Goal: Information Seeking & Learning: Check status

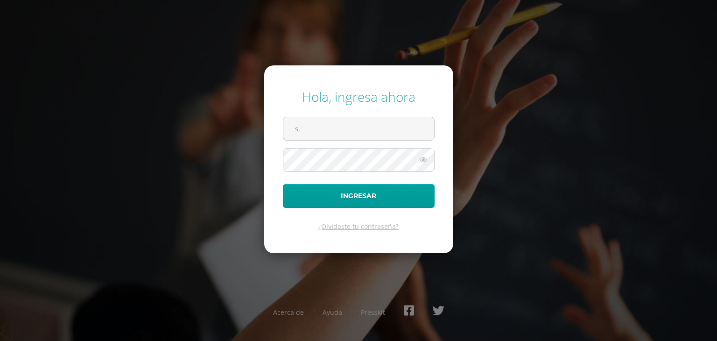
type input "s.lopez.1adb@gmail.com"
click at [424, 161] on icon at bounding box center [423, 159] width 12 height 11
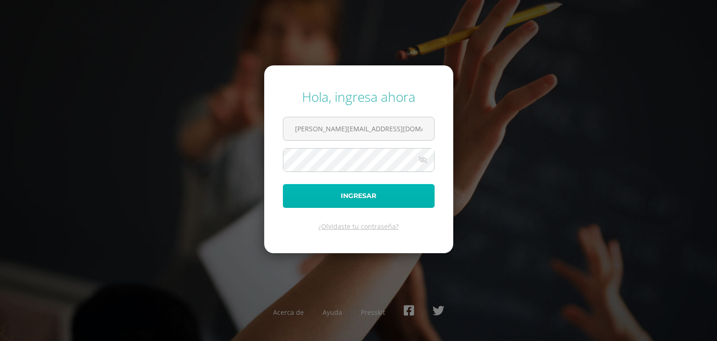
click at [360, 196] on button "Ingresar" at bounding box center [359, 196] width 152 height 24
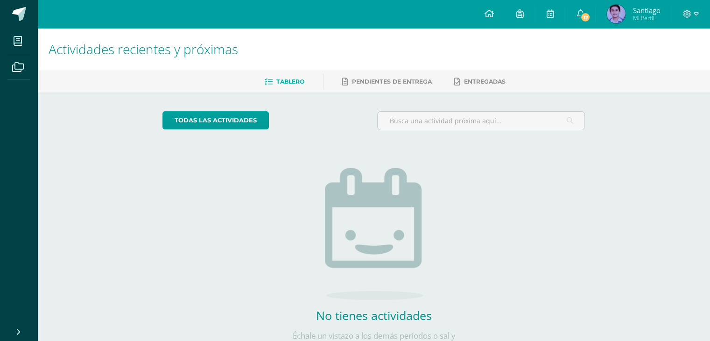
click at [272, 84] on link "Tablero" at bounding box center [285, 81] width 40 height 15
click at [621, 16] on img at bounding box center [616, 14] width 19 height 19
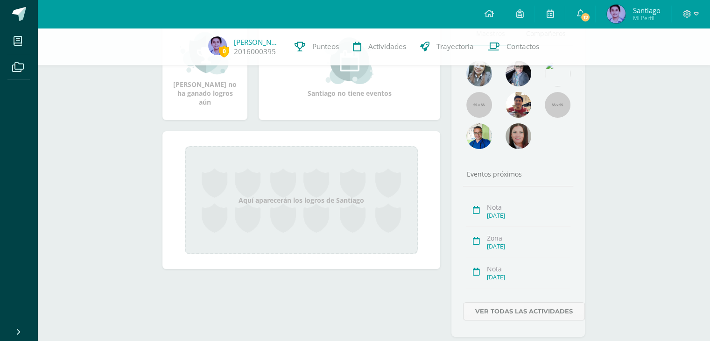
scroll to position [159, 0]
click at [708, 208] on div "[PERSON_NAME] Quinto Bachillerato CMP Bachillerato en CCLL con Orientación en C…" at bounding box center [373, 117] width 673 height 496
click at [704, 161] on div "[PERSON_NAME] Quinto Bachillerato CMP Bachillerato en CCLL con Orientación en C…" at bounding box center [373, 117] width 673 height 496
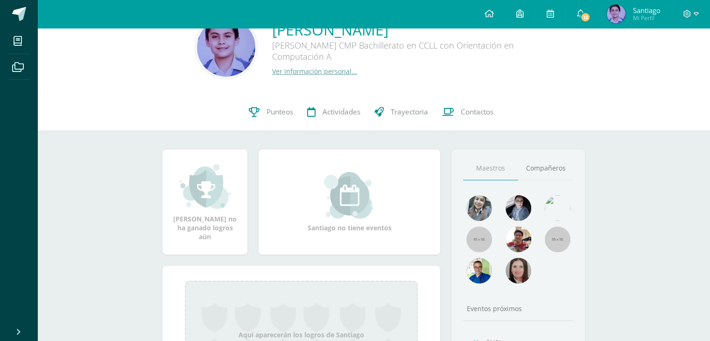
scroll to position [24, 0]
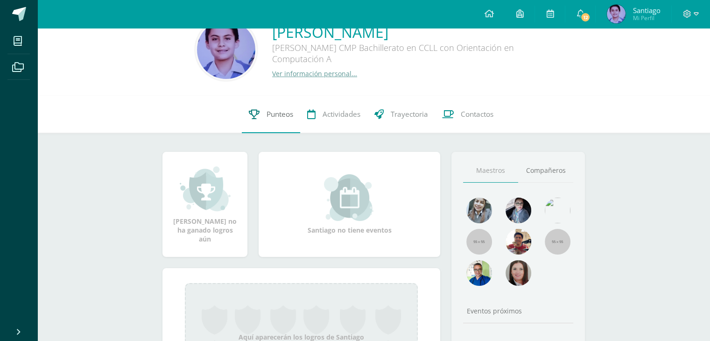
click at [273, 114] on span "Punteos" at bounding box center [279, 114] width 27 height 10
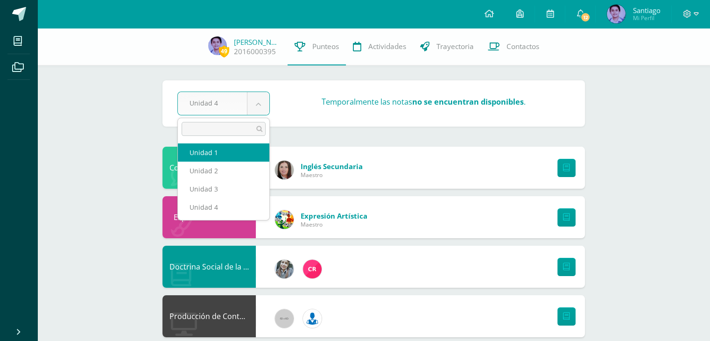
select select "Unidad 1"
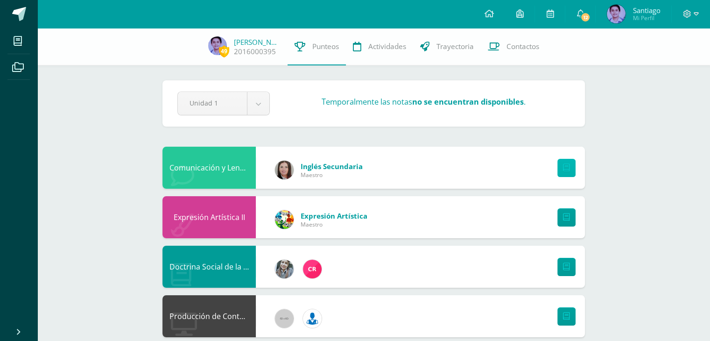
click at [566, 165] on icon at bounding box center [566, 168] width 7 height 8
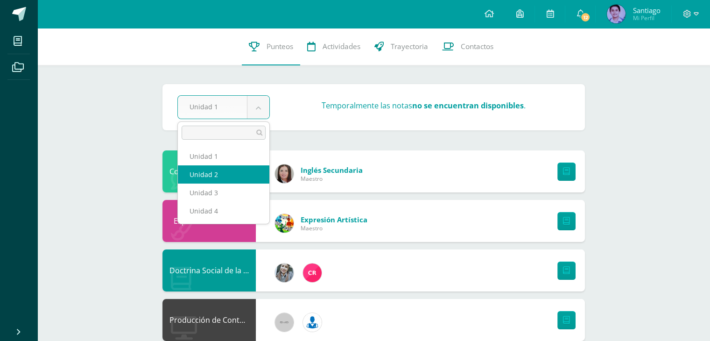
select select "Unidad 2"
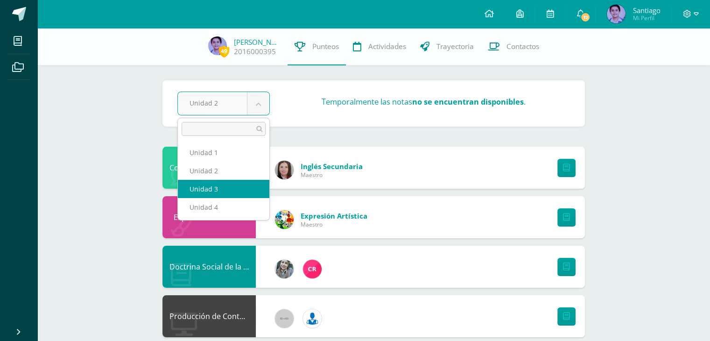
select select "Unidad 3"
